Goal: Use online tool/utility: Utilize a website feature to perform a specific function

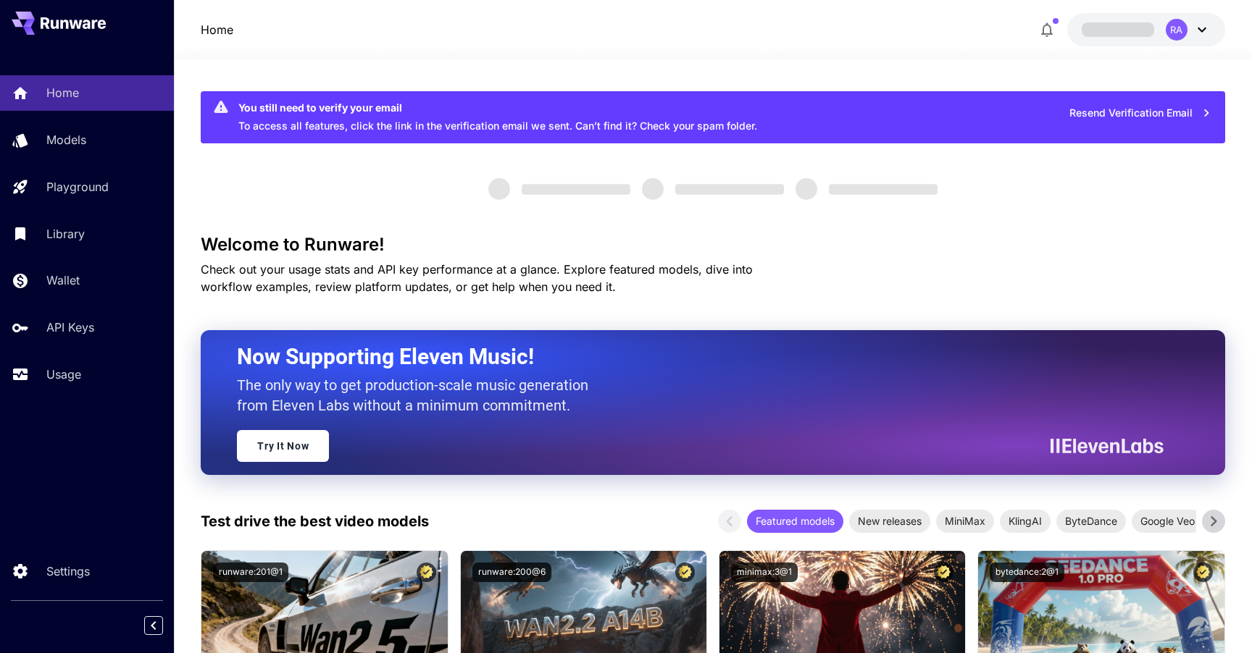
click at [91, 144] on div "Models" at bounding box center [104, 139] width 116 height 17
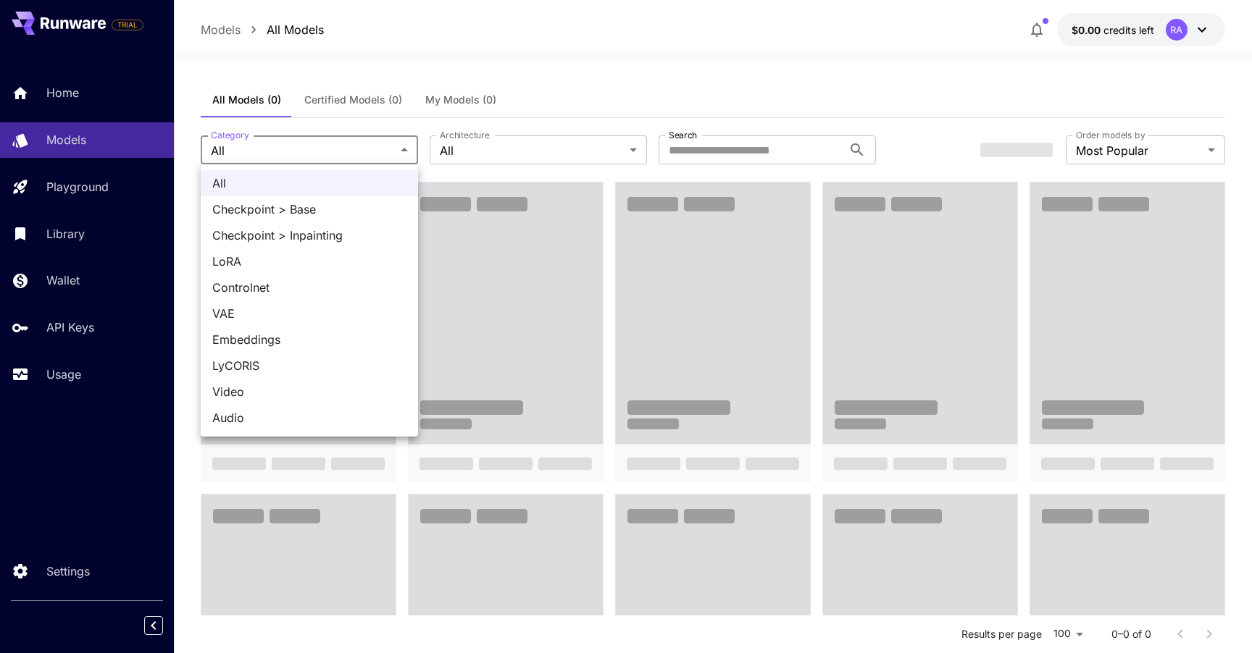
click at [514, 143] on div at bounding box center [626, 326] width 1252 height 653
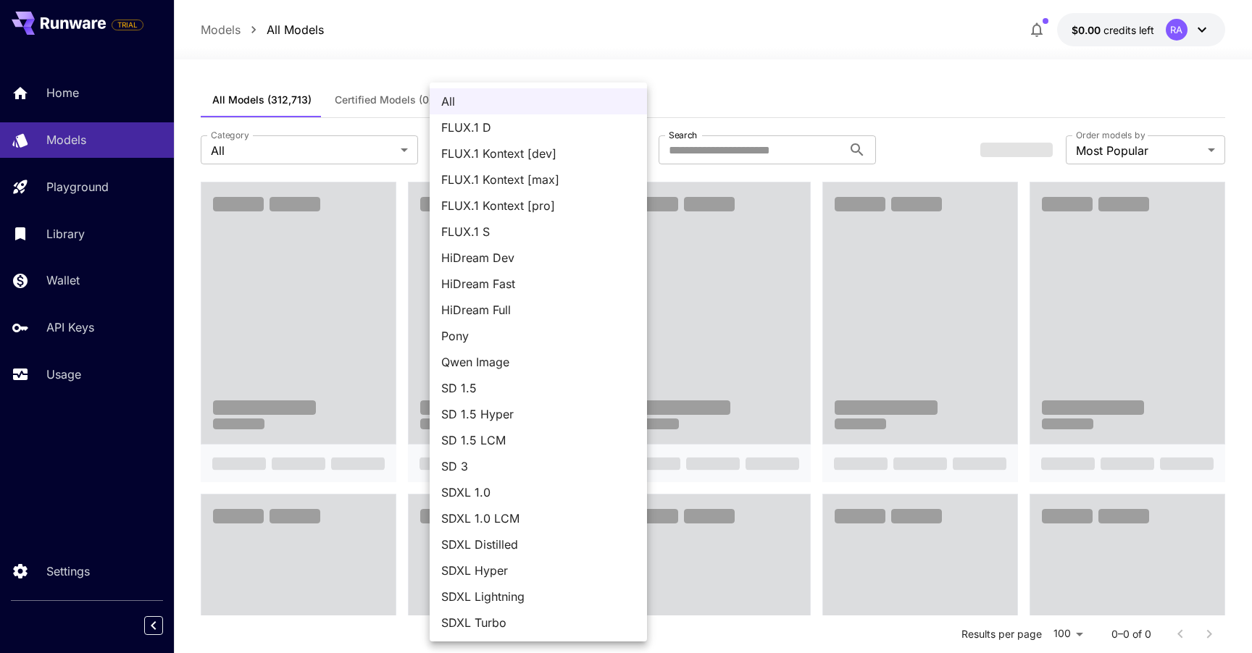
click at [715, 138] on div at bounding box center [626, 326] width 1252 height 653
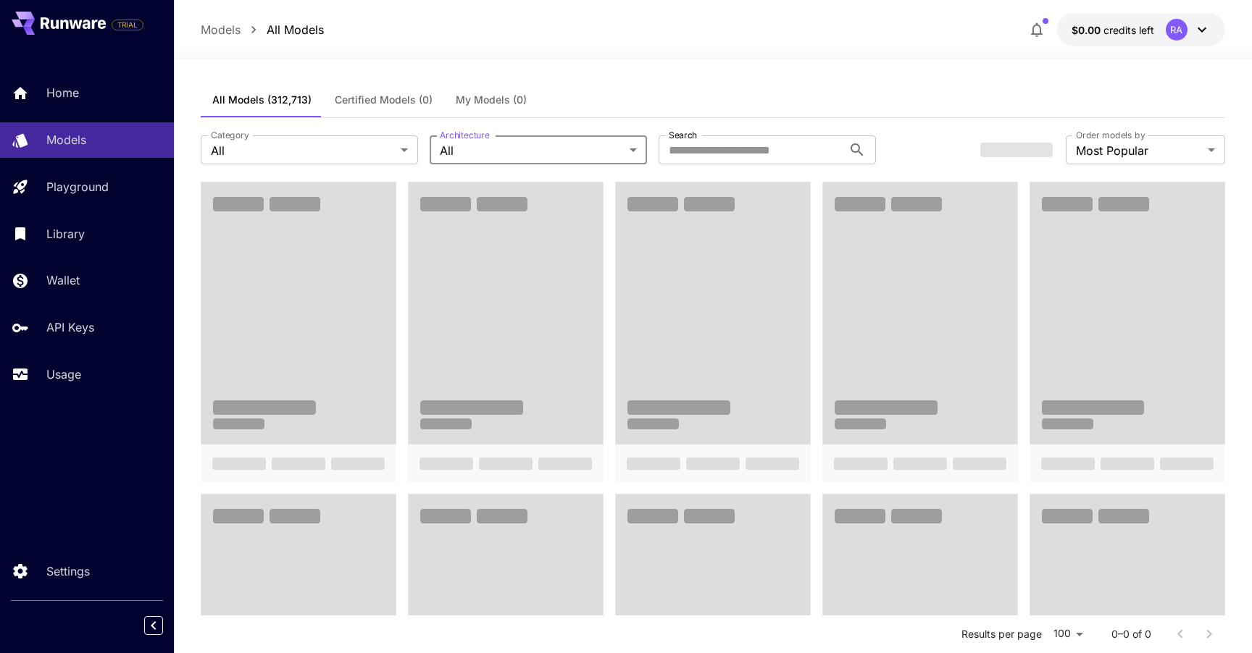
click at [715, 151] on div "All FLUX.1 D FLUX.1 Kontext [dev] FLUX.1 Kontext [max] FLUX.1 Kontext [pro] FLU…" at bounding box center [626, 326] width 1252 height 653
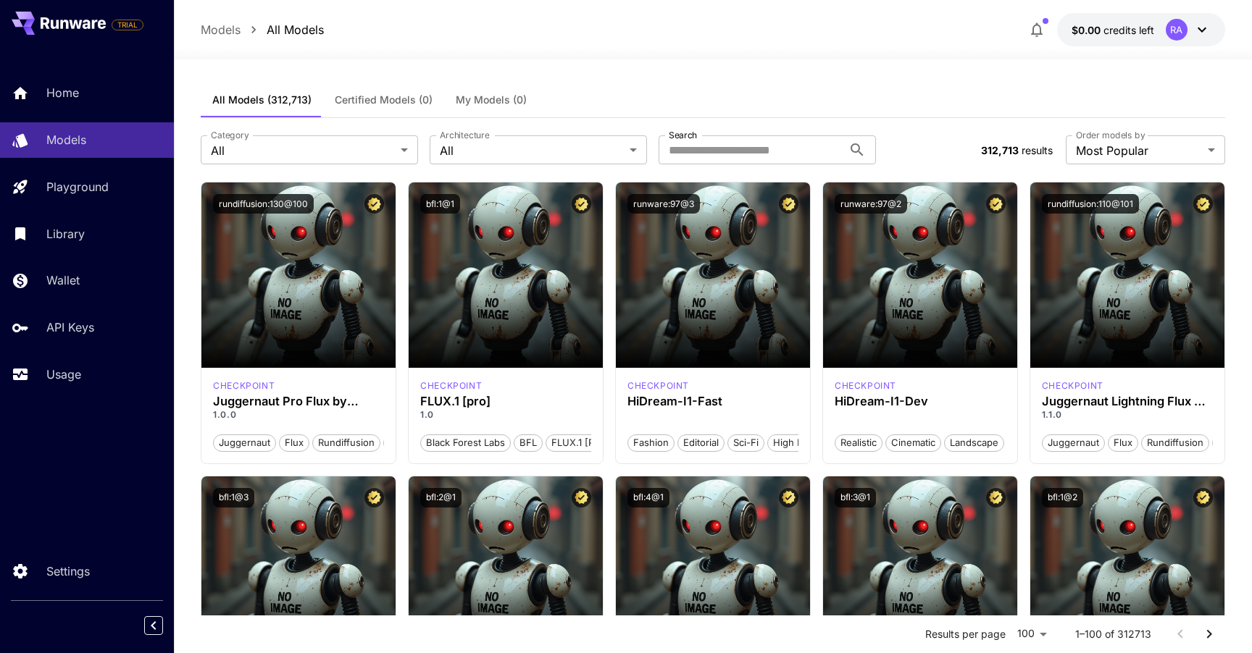
click at [715, 151] on input "Search" at bounding box center [750, 149] width 184 height 29
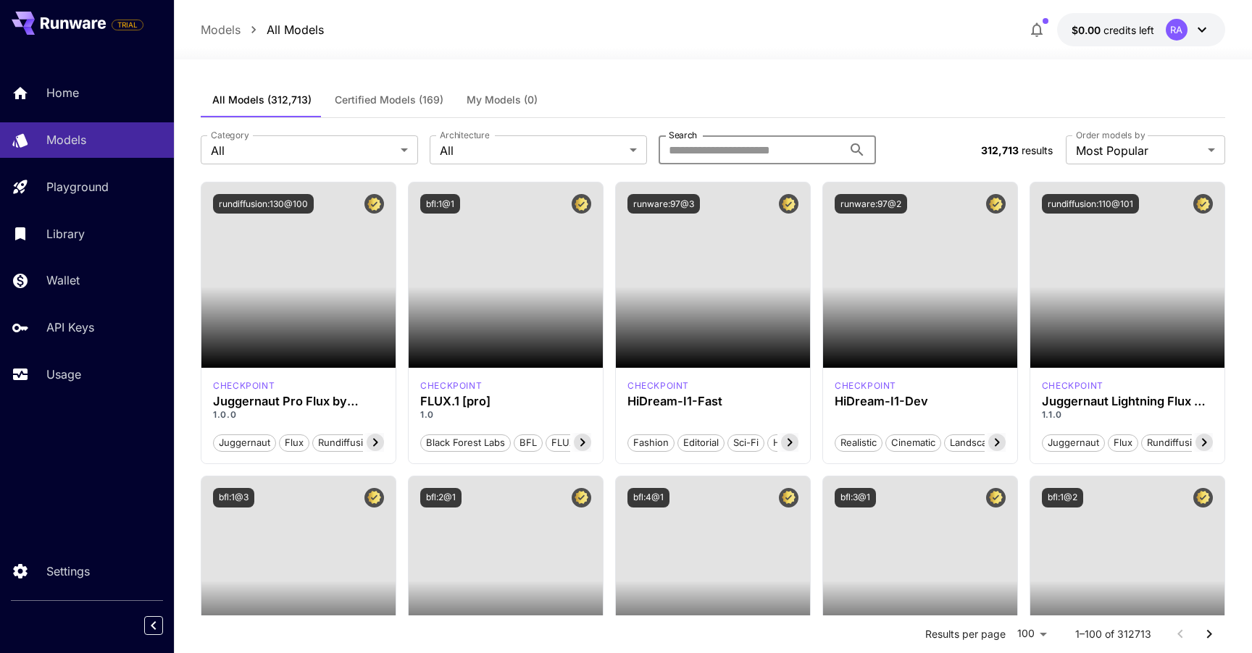
type input "*"
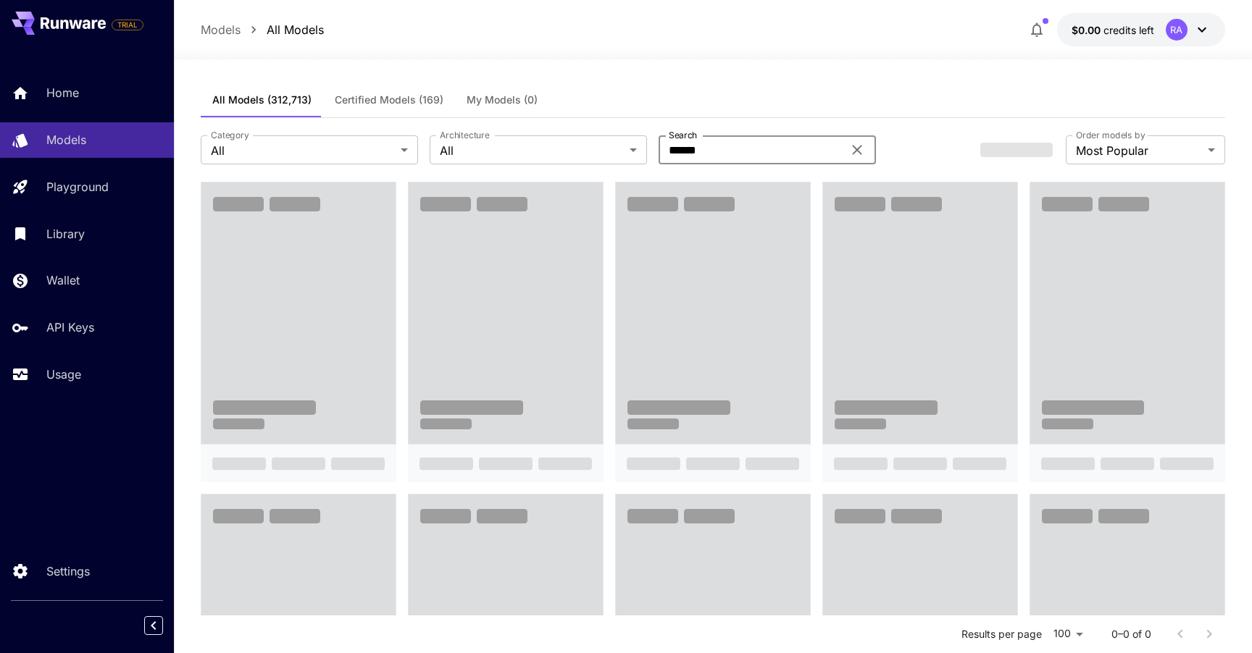
click at [804, 106] on div "All Models (312,713) Certified Models (169) My Models (0)" at bounding box center [713, 100] width 1024 height 35
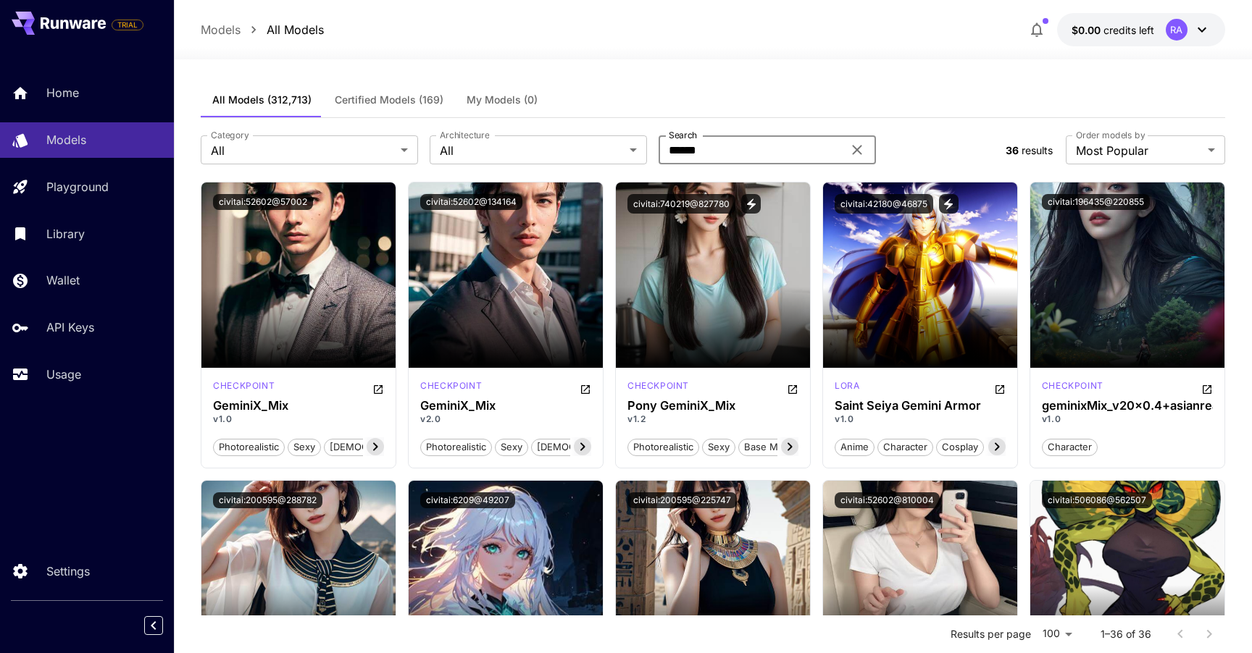
click at [741, 154] on input "******" at bounding box center [750, 149] width 184 height 29
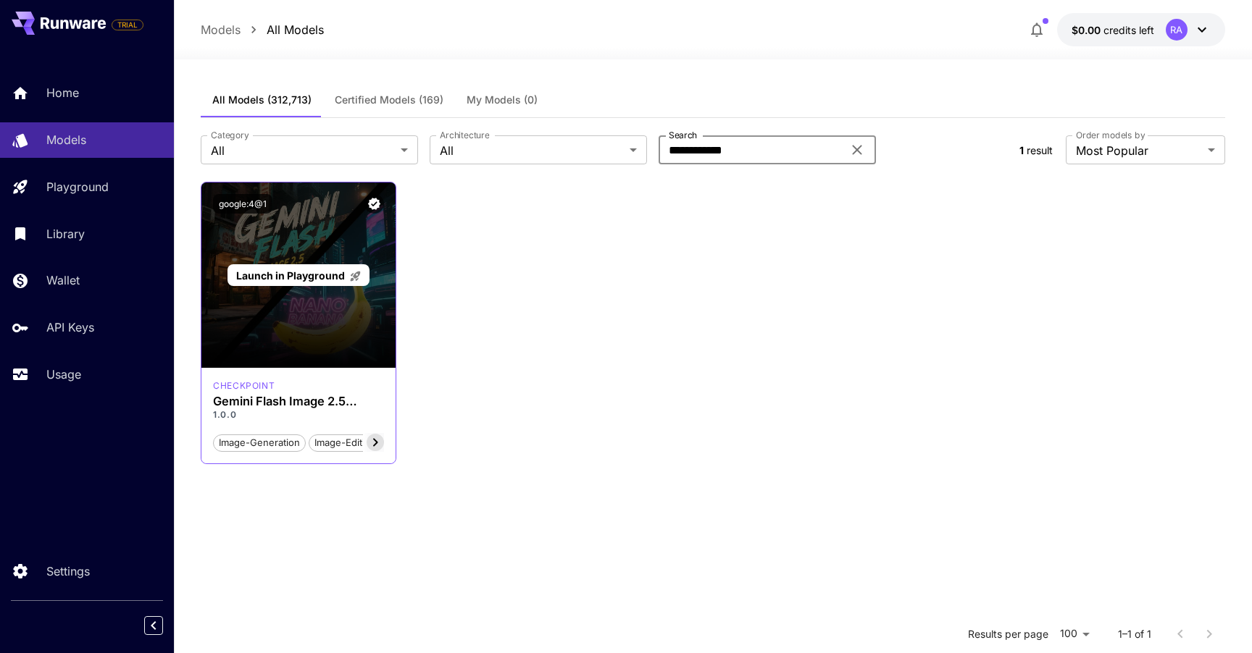
type input "**********"
click at [317, 297] on div "Launch in Playground" at bounding box center [298, 275] width 194 height 185
click at [312, 278] on span "Launch in Playground" at bounding box center [290, 275] width 109 height 12
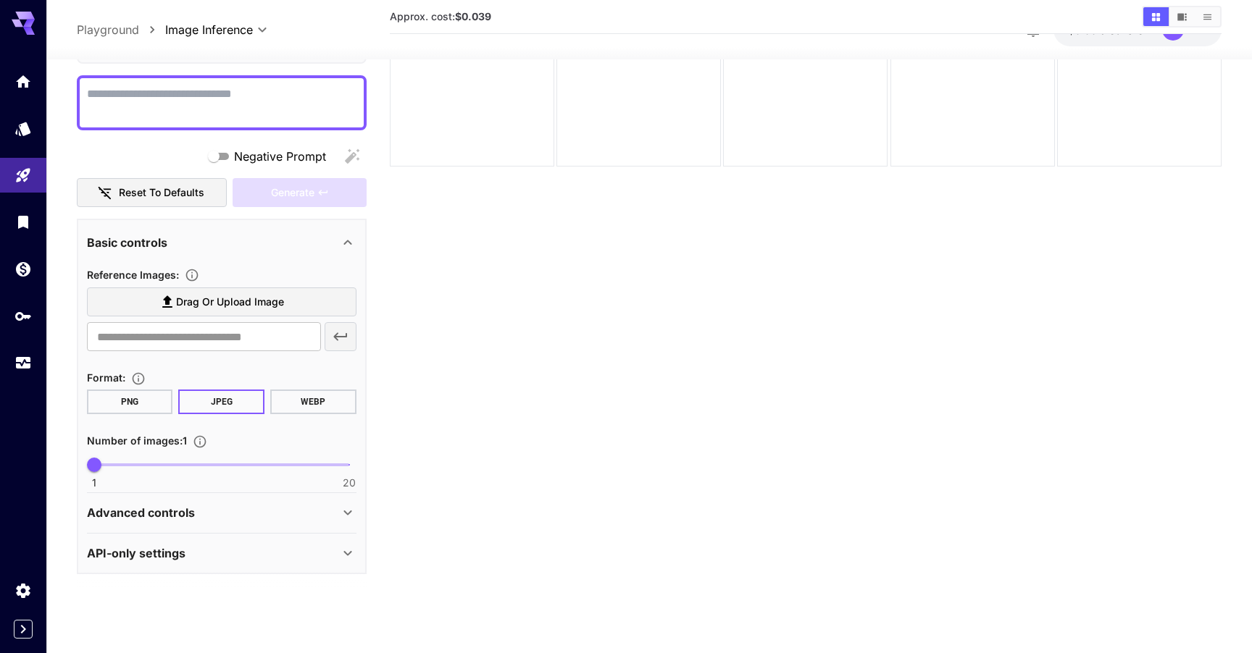
scroll to position [114, 0]
click at [224, 515] on div "Advanced controls" at bounding box center [213, 513] width 252 height 17
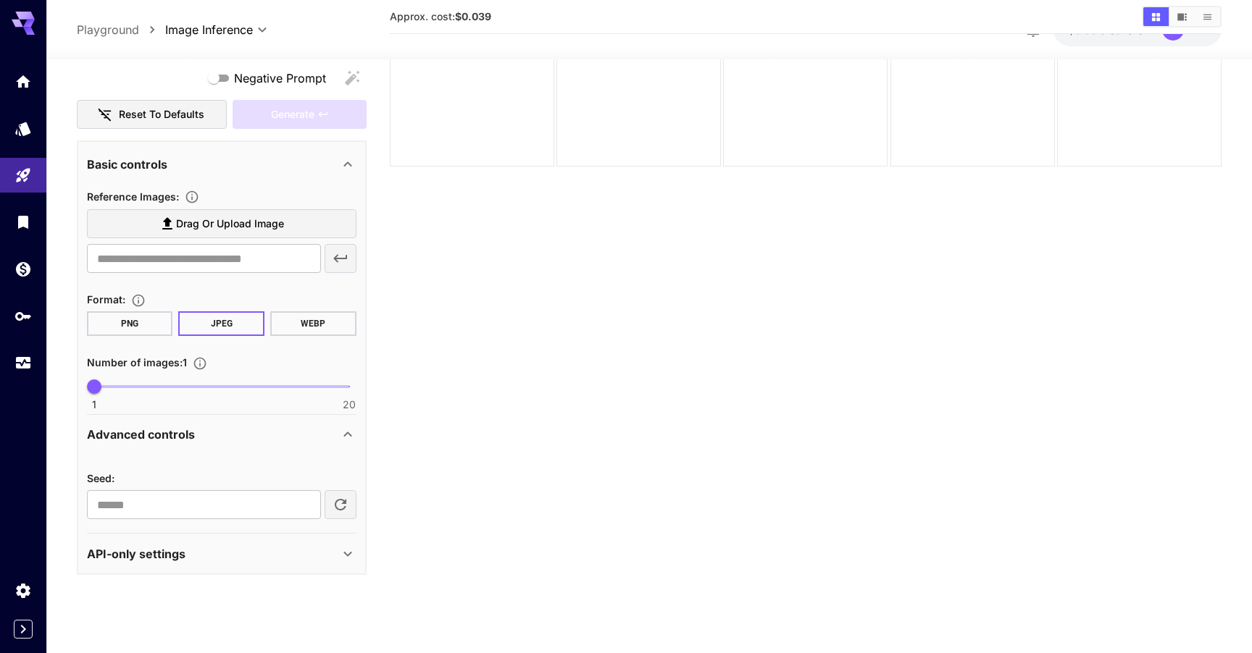
click at [209, 561] on div "API-only settings" at bounding box center [213, 553] width 252 height 17
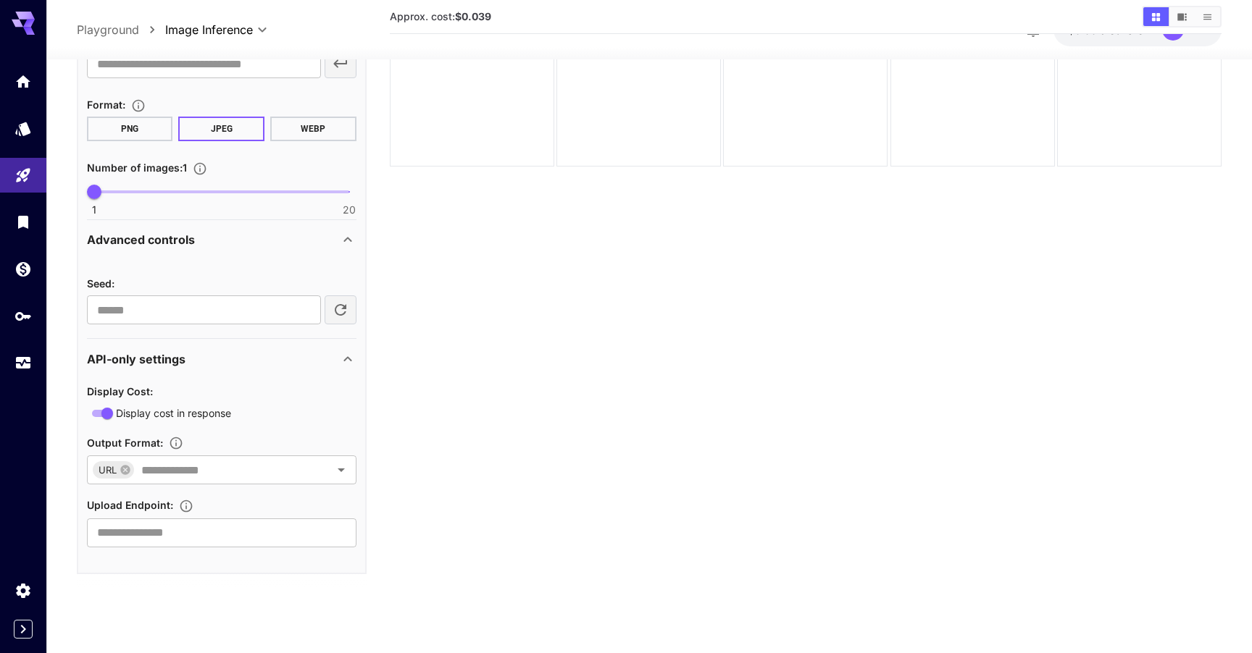
scroll to position [390, 0]
click at [193, 528] on input "text" at bounding box center [221, 533] width 269 height 29
click at [266, 513] on div "Upload Endpoint :" at bounding box center [221, 505] width 269 height 17
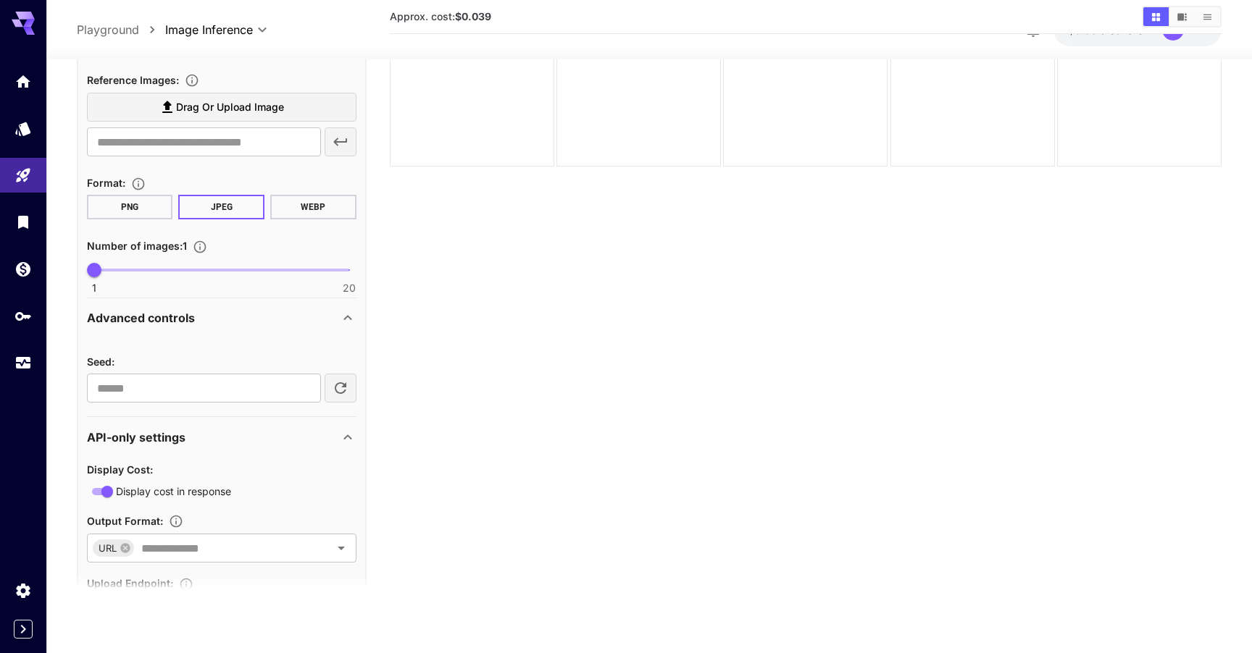
scroll to position [264, 0]
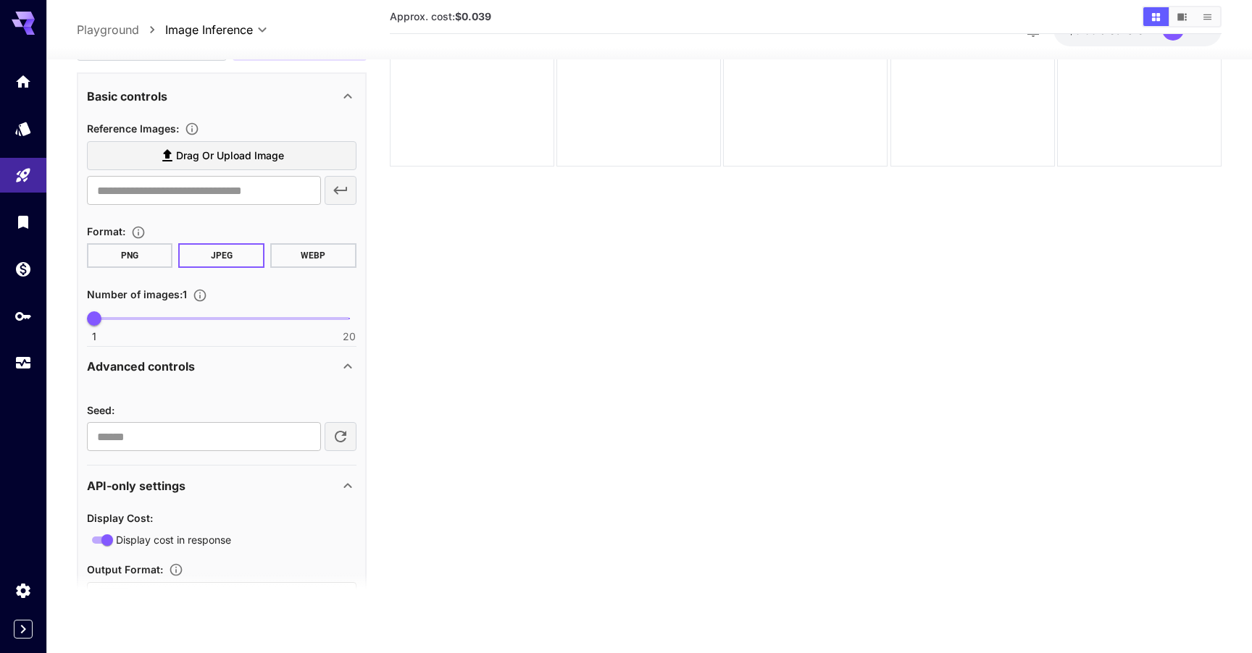
click at [253, 364] on div "Advanced controls" at bounding box center [213, 367] width 252 height 17
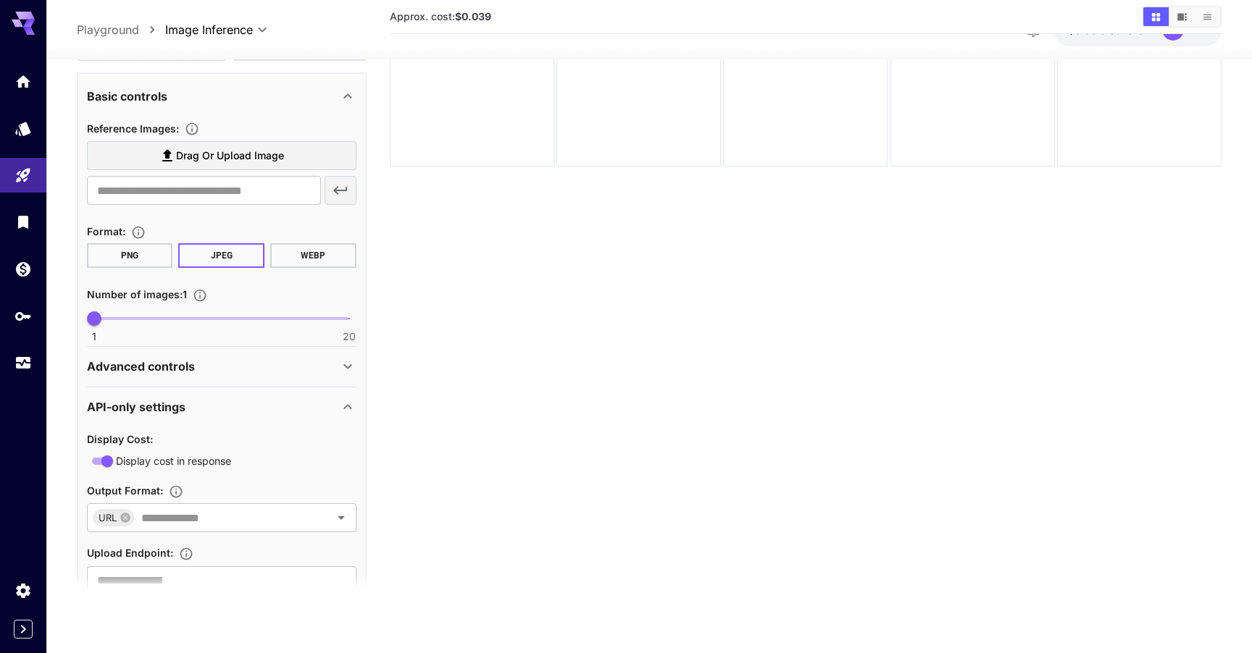
click at [253, 362] on div "Advanced controls" at bounding box center [213, 367] width 252 height 17
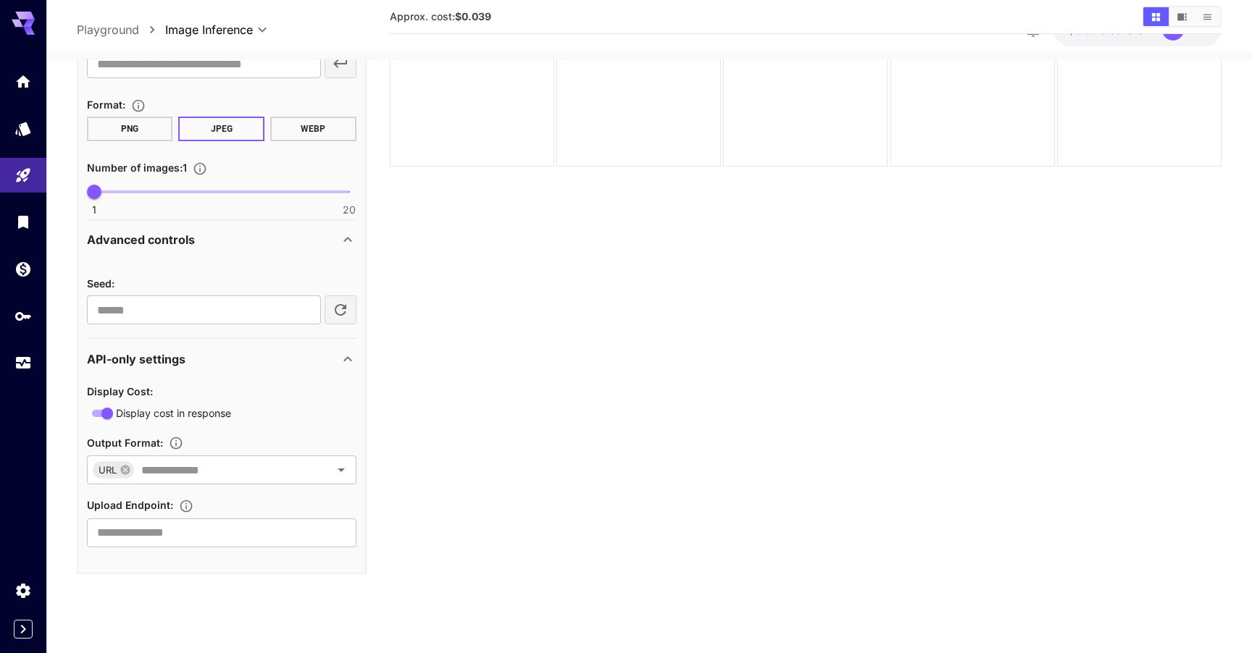
scroll to position [390, 0]
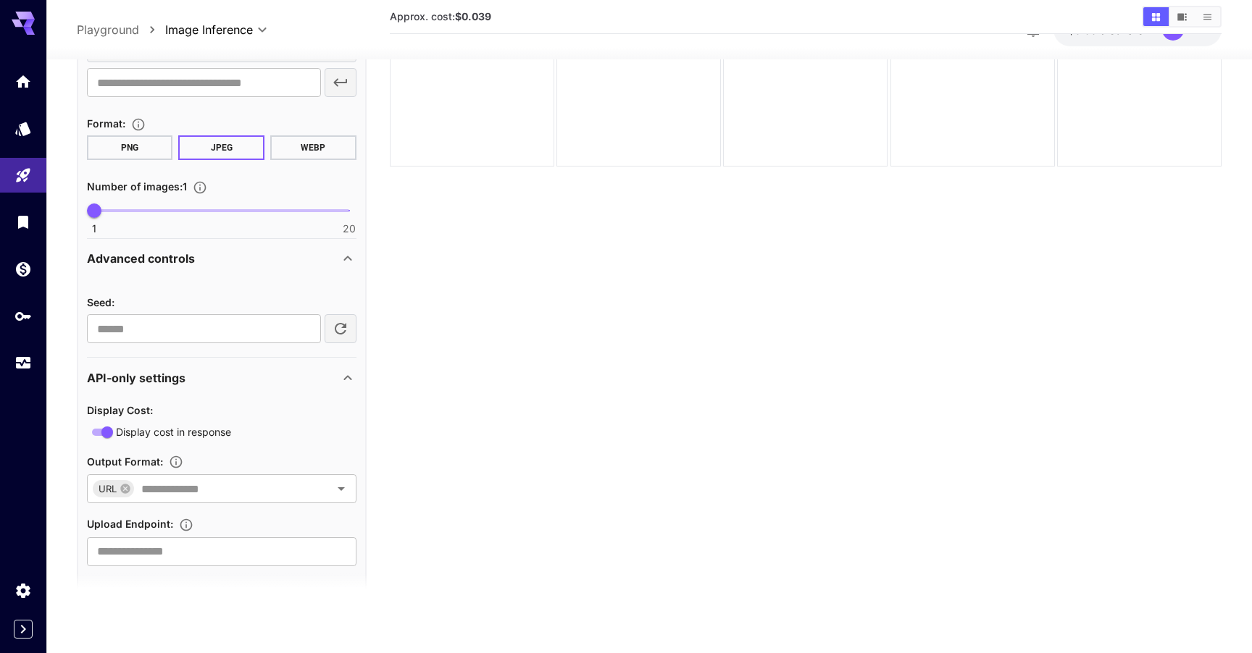
click at [235, 390] on div "API-only settings" at bounding box center [221, 378] width 269 height 35
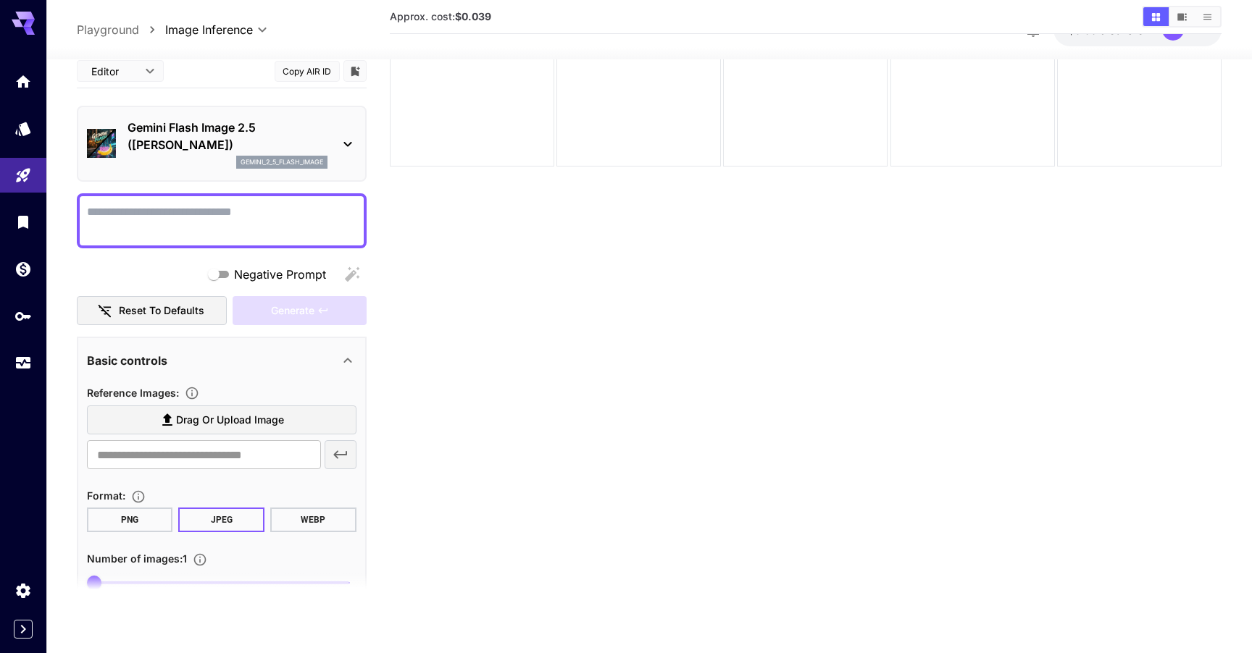
scroll to position [0, 0]
click at [122, 33] on p "Playground" at bounding box center [108, 29] width 62 height 17
click at [21, 638] on button "Expand sidebar" at bounding box center [23, 629] width 19 height 19
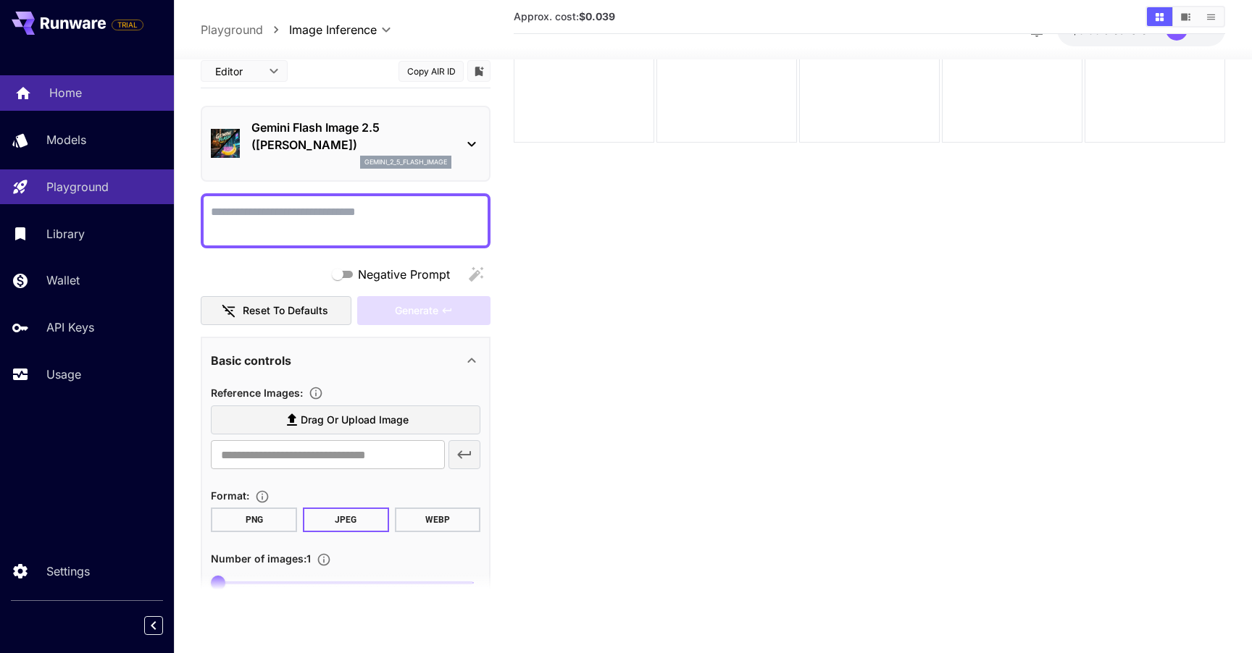
click at [73, 80] on link "Home" at bounding box center [87, 92] width 174 height 35
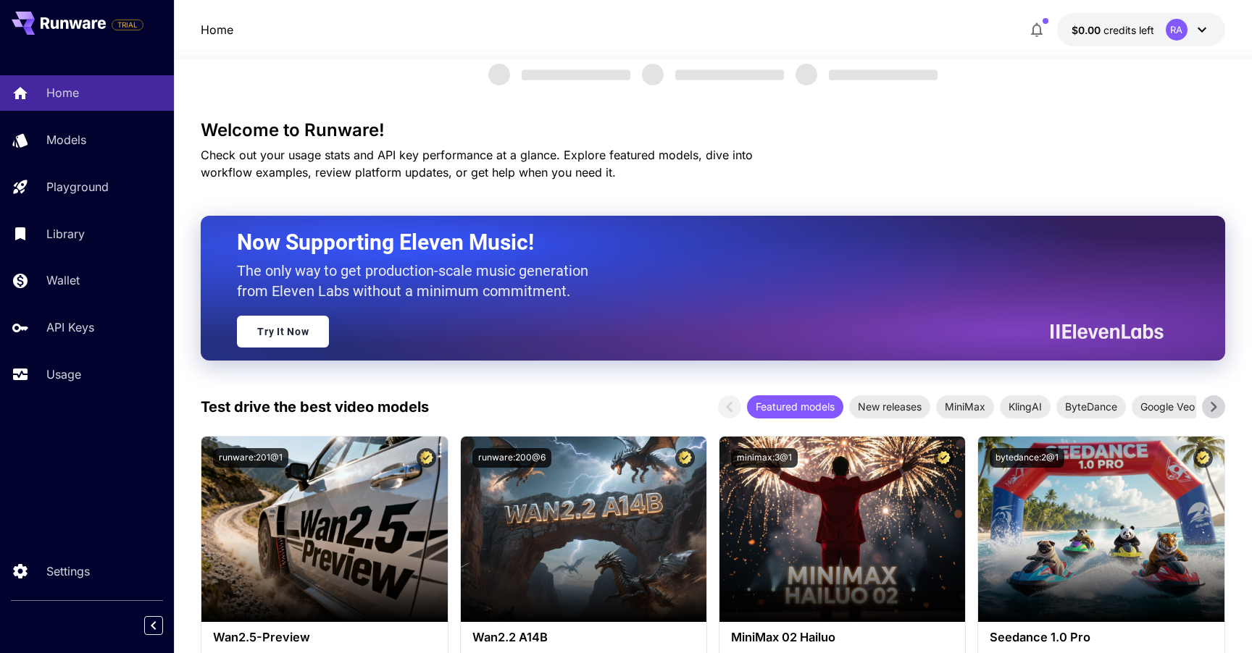
click at [1133, 30] on span "credits left" at bounding box center [1128, 30] width 51 height 12
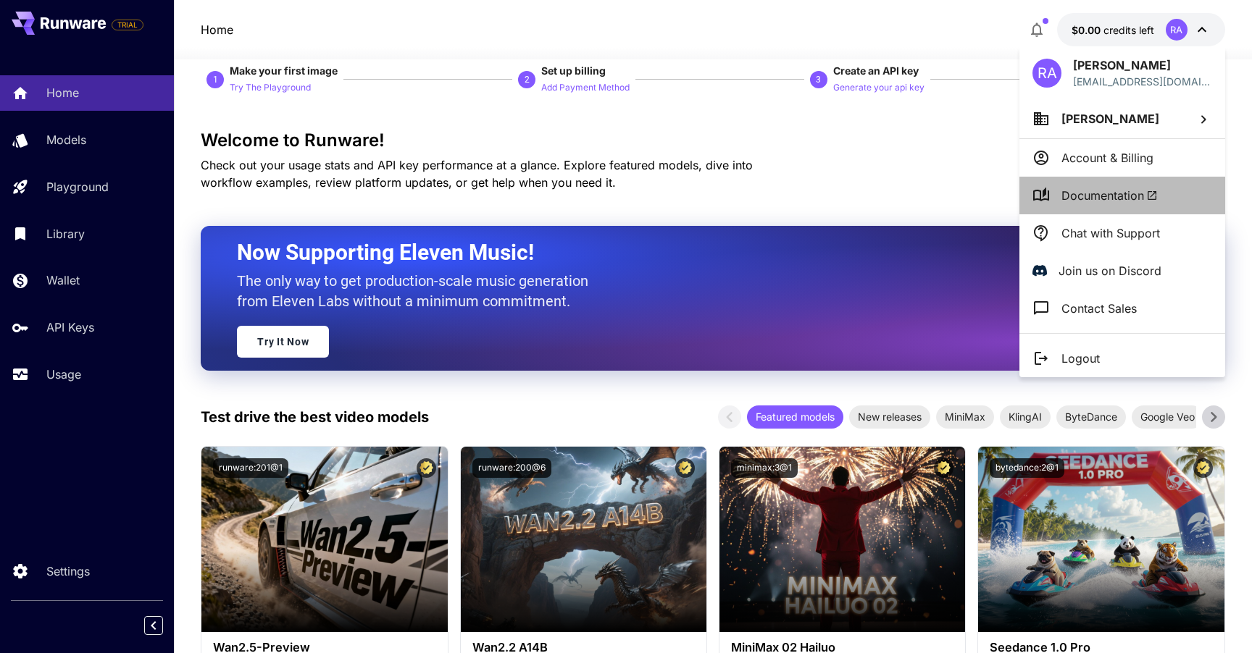
click at [1116, 200] on span "Documentation" at bounding box center [1109, 195] width 96 height 17
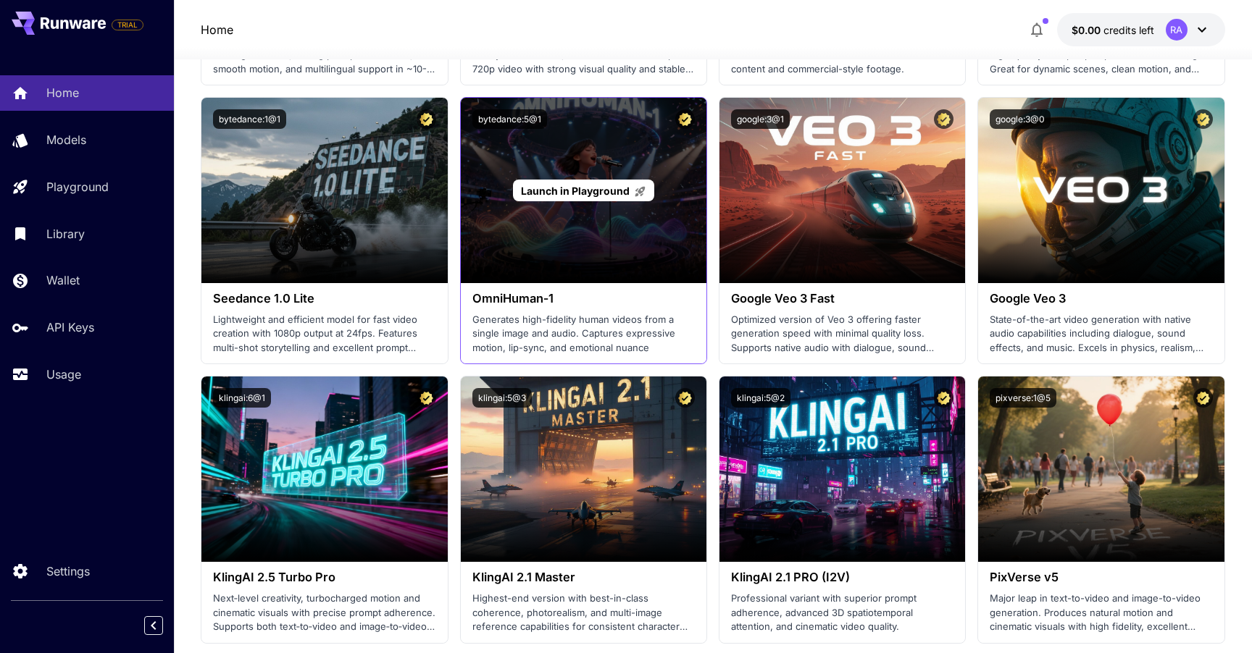
scroll to position [905, 0]
